Goal: Find specific page/section: Find specific page/section

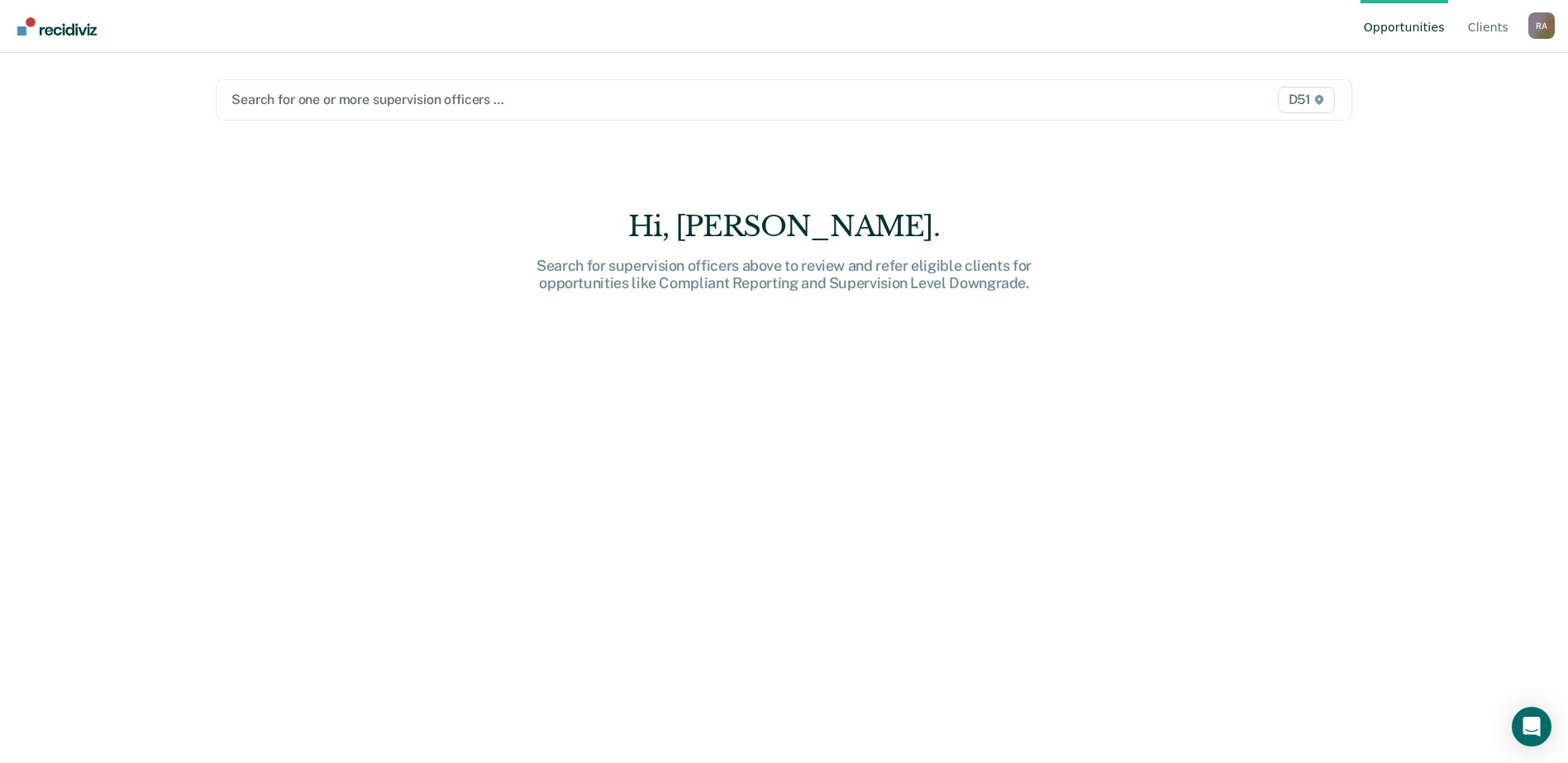
click at [330, 101] on div at bounding box center [618, 100] width 773 height 19
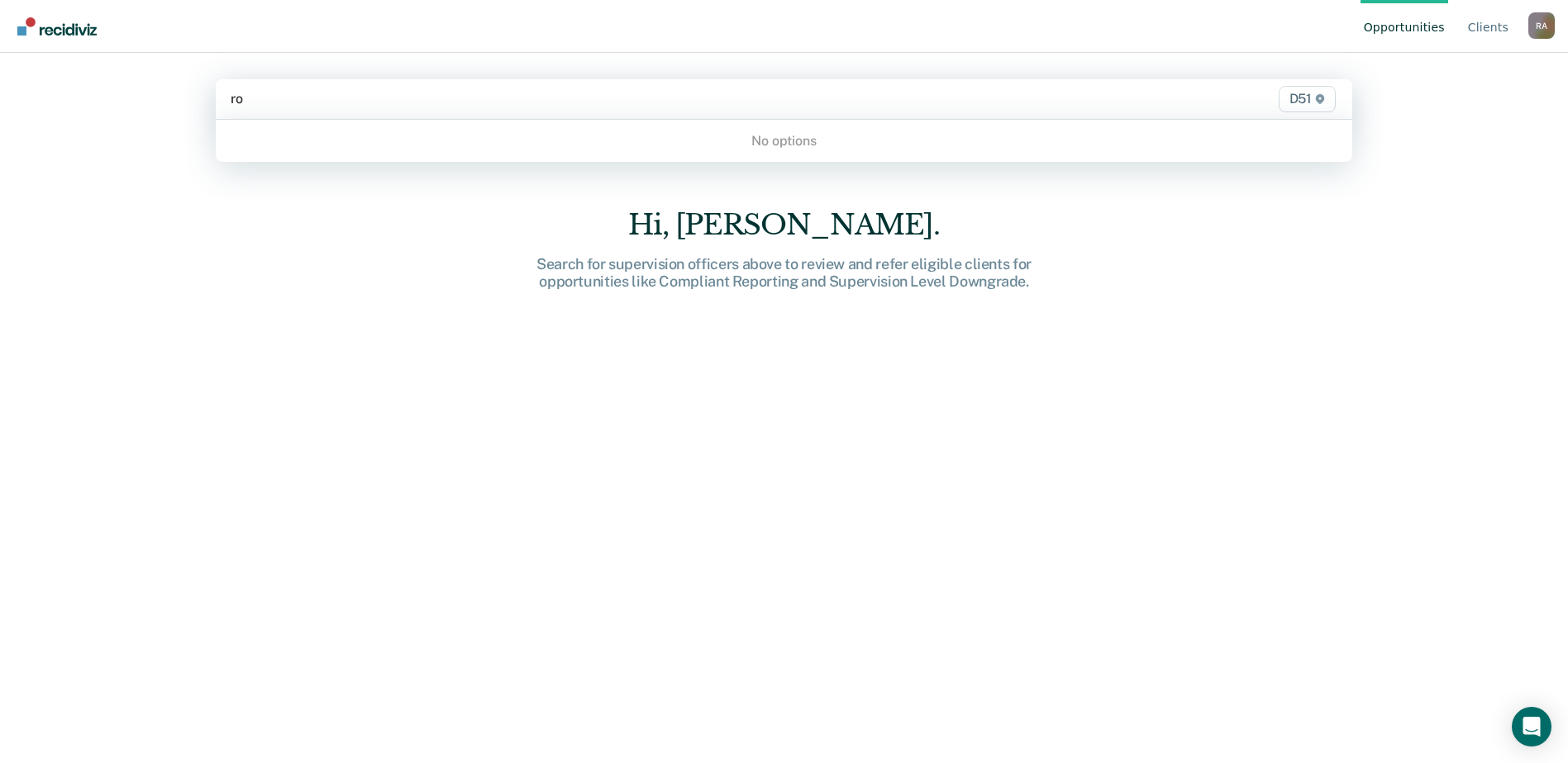
type input "r"
type input "call"
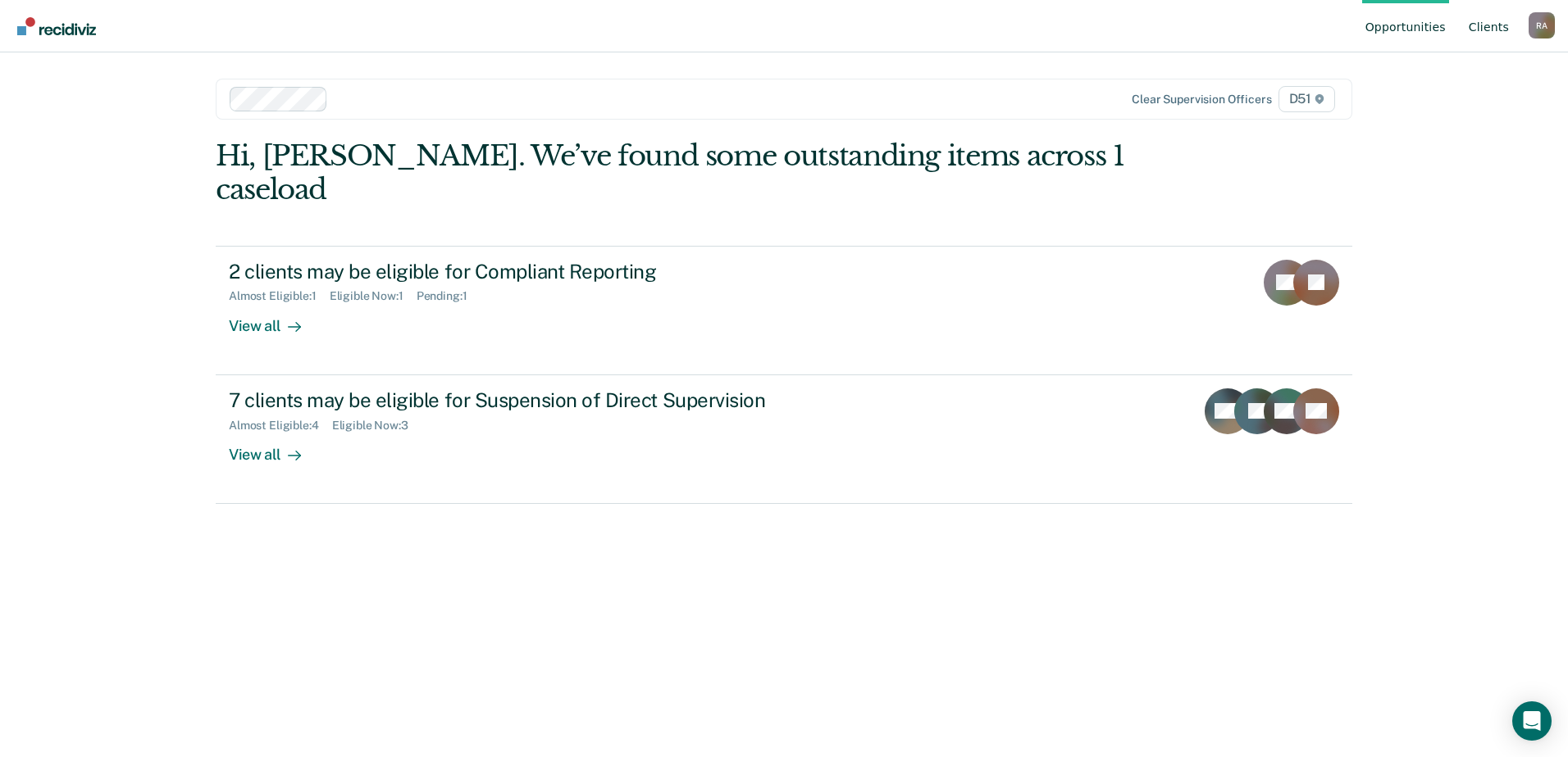
click at [1487, 28] on link "Client s" at bounding box center [1489, 26] width 47 height 52
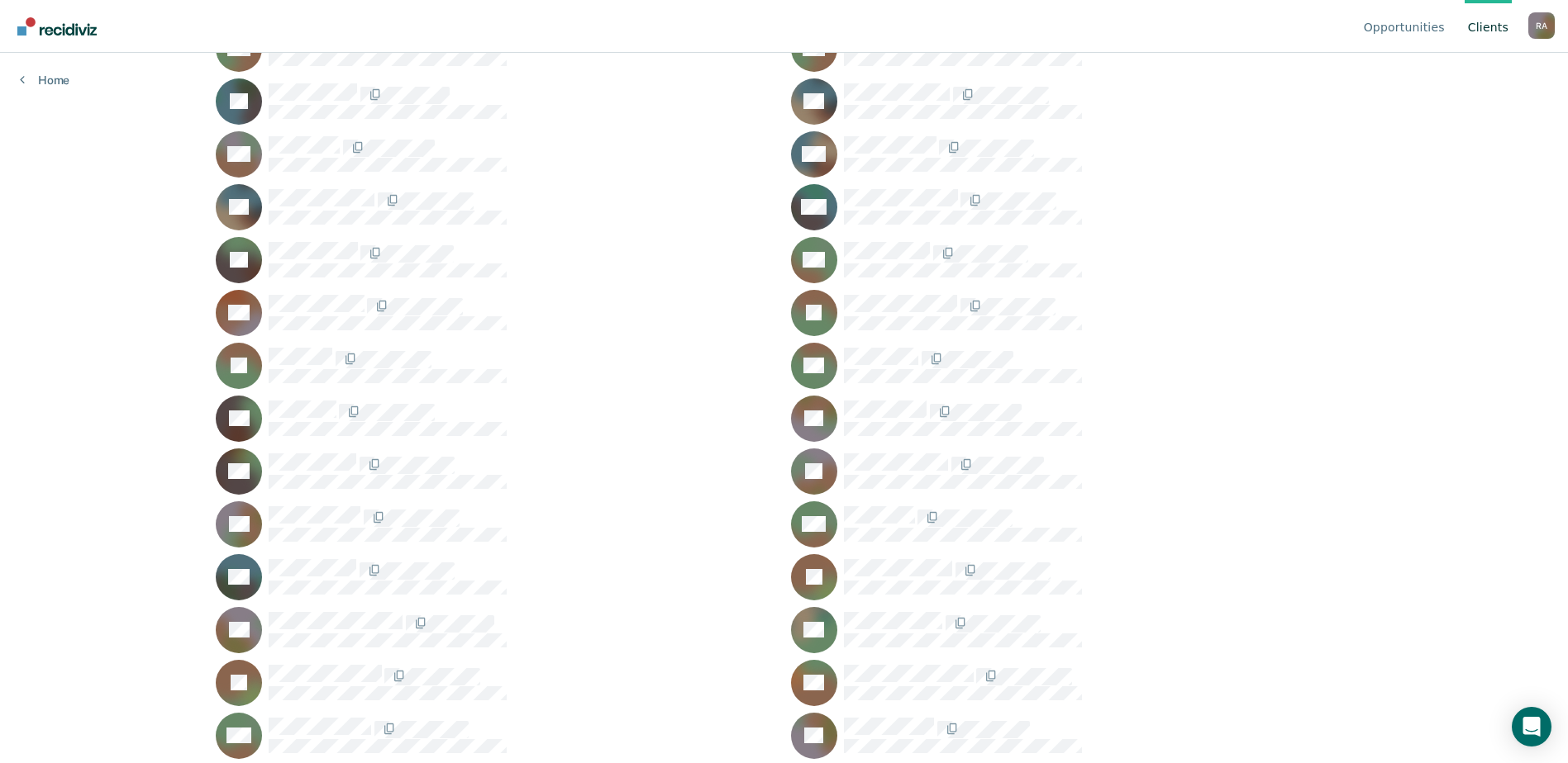
scroll to position [1263, 0]
